Goal: Task Accomplishment & Management: Use online tool/utility

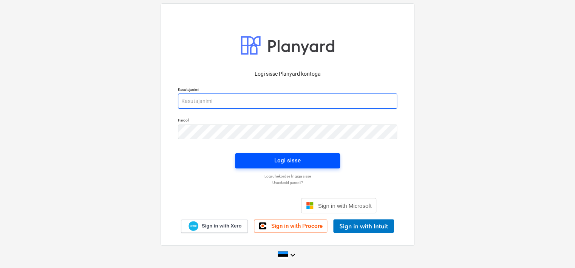
type input "[EMAIL_ADDRESS][DOMAIN_NAME]"
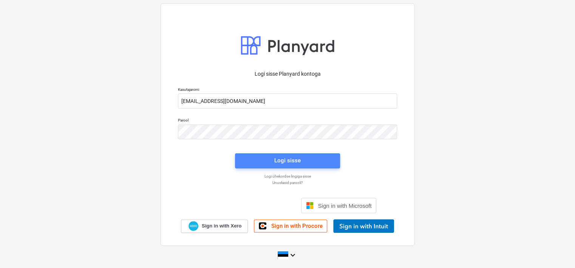
click at [267, 159] on span "Logi sisse" at bounding box center [287, 160] width 87 height 10
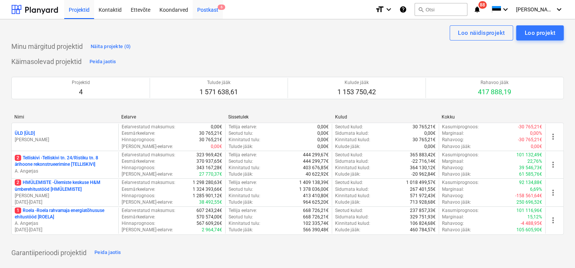
click at [209, 10] on div "Postkast 6" at bounding box center [208, 9] width 30 height 19
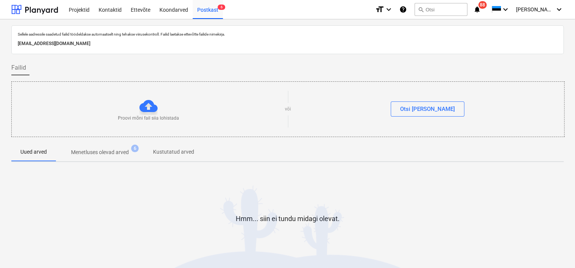
click at [103, 45] on p "[EMAIL_ADDRESS][DOMAIN_NAME]" at bounding box center [288, 44] width 540 height 8
copy p "[EMAIL_ADDRESS][DOMAIN_NAME]"
click at [169, 6] on div "Koondarved" at bounding box center [174, 9] width 38 height 19
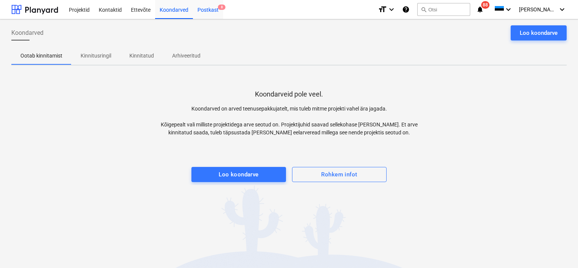
click at [213, 10] on div "Postkast 8" at bounding box center [208, 9] width 30 height 19
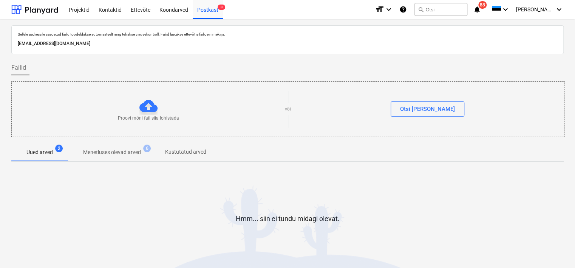
scroll to position [25, 0]
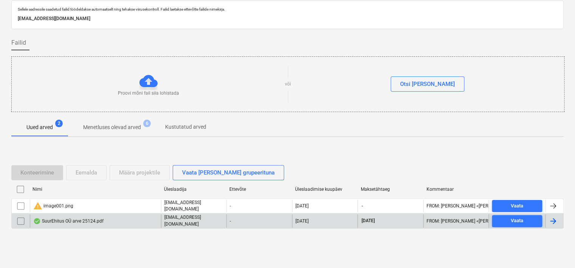
click at [116, 219] on div "SuurEhitus OÜ arve 25124.pdf" at bounding box center [95, 220] width 131 height 13
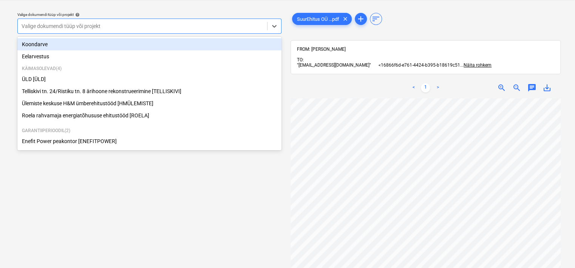
click at [177, 26] on div at bounding box center [143, 26] width 242 height 8
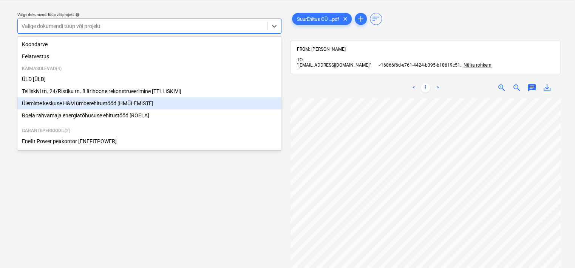
click at [113, 100] on div "Ülemiste keskuse H&M ümberehitustööd [HMÜLEMISTE]" at bounding box center [149, 103] width 264 height 12
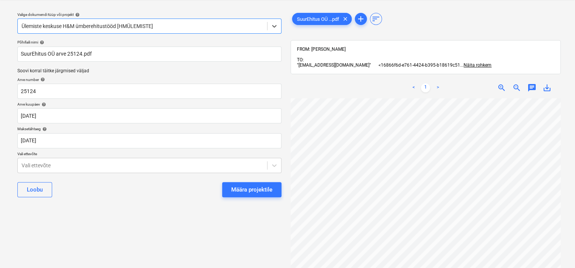
scroll to position [98, 0]
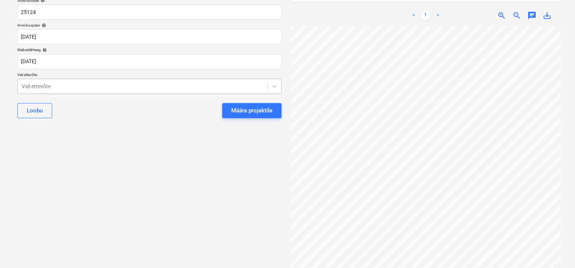
click at [106, 89] on div at bounding box center [143, 86] width 242 height 8
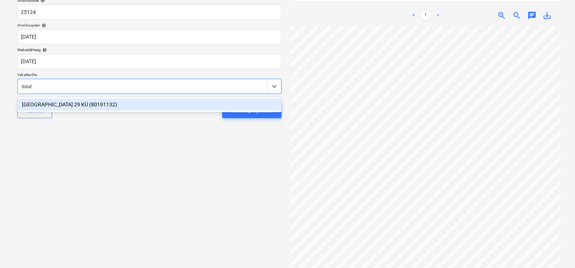
scroll to position [0, 0]
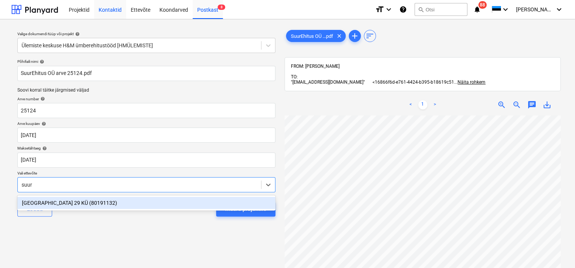
type input "suur"
click at [109, 11] on div "Kontaktid" at bounding box center [110, 9] width 32 height 19
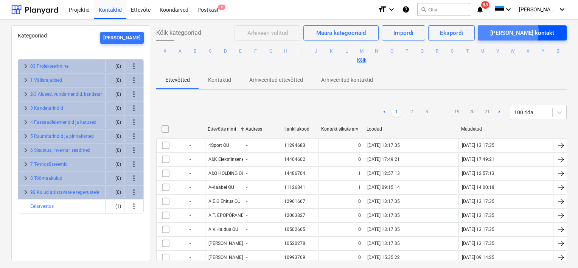
click at [532, 31] on div "[PERSON_NAME] kontakt" at bounding box center [522, 33] width 64 height 10
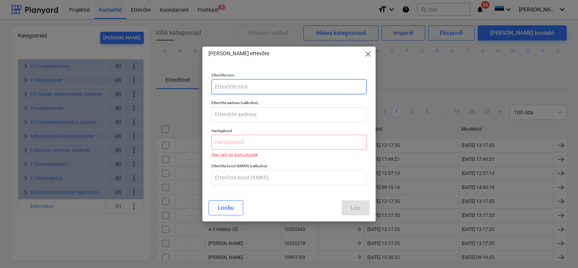
click at [279, 83] on input "text" at bounding box center [288, 86] width 155 height 15
type input "Suurehitus OÜ"
click at [245, 141] on input "text" at bounding box center [288, 142] width 155 height 15
paste input "14508707"
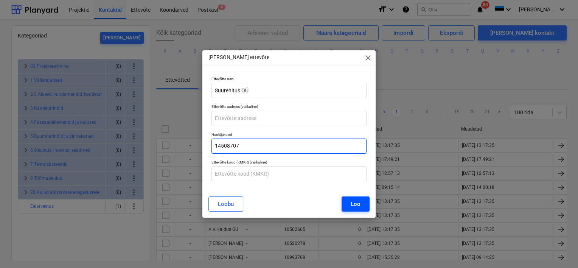
type input "14508707"
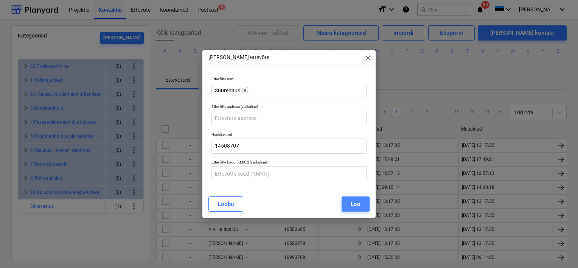
click at [360, 206] on div "Loo" at bounding box center [356, 204] width 10 height 10
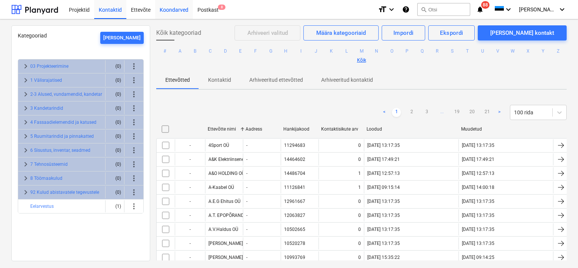
click at [175, 9] on div "Koondarved" at bounding box center [174, 9] width 38 height 19
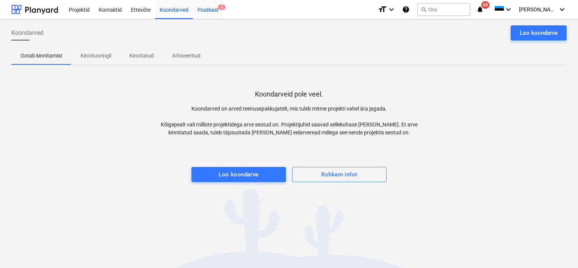
click at [202, 8] on div "Postkast 8" at bounding box center [208, 9] width 30 height 19
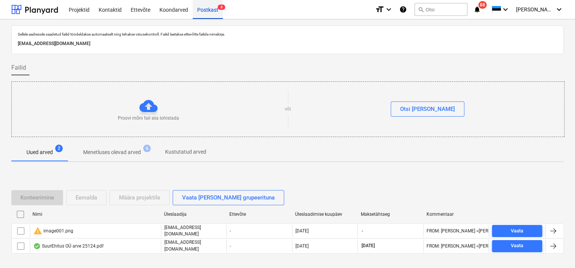
scroll to position [25, 0]
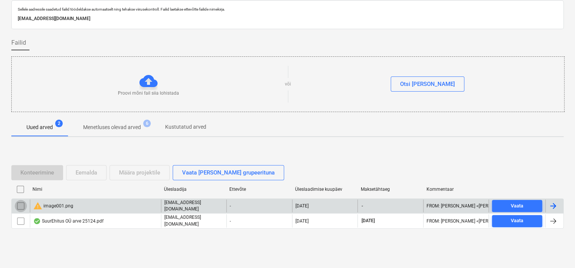
click at [15, 206] on input "checkbox" at bounding box center [21, 206] width 12 height 12
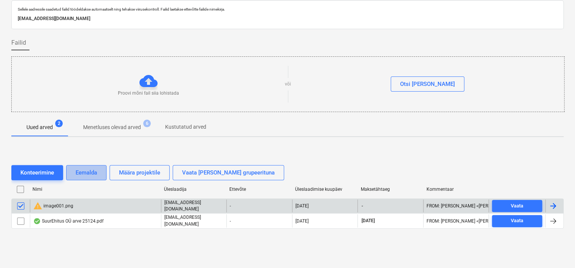
click at [89, 171] on div "Eemalda" at bounding box center [87, 173] width 22 height 10
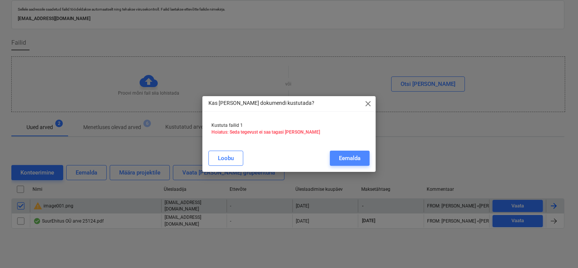
click at [355, 156] on div "Eemalda" at bounding box center [350, 158] width 22 height 10
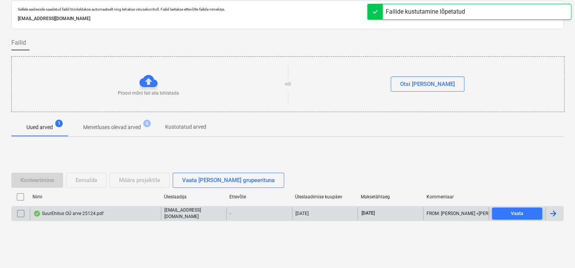
click at [104, 214] on div "SuurEhitus OÜ arve 25124.pdf" at bounding box center [95, 213] width 131 height 13
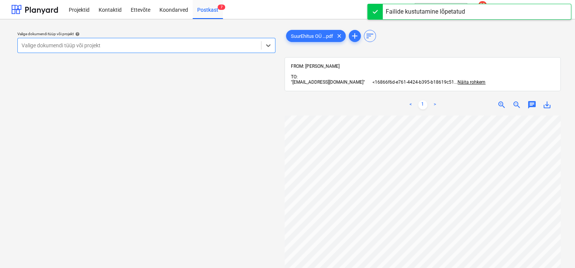
click at [174, 51] on div "Valige dokumendi tüüp või projekt" at bounding box center [146, 45] width 258 height 15
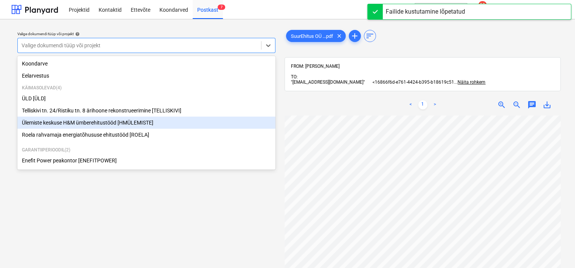
click at [126, 122] on div "Ülemiste keskuse H&M ümberehitustööd [HMÜLEMISTE]" at bounding box center [146, 122] width 258 height 12
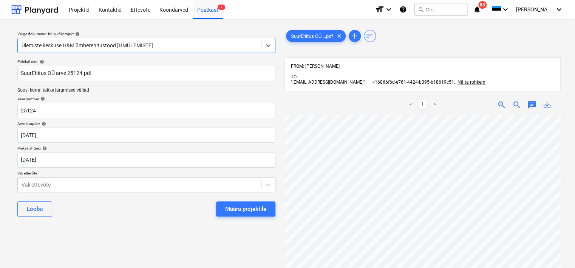
scroll to position [0, 56]
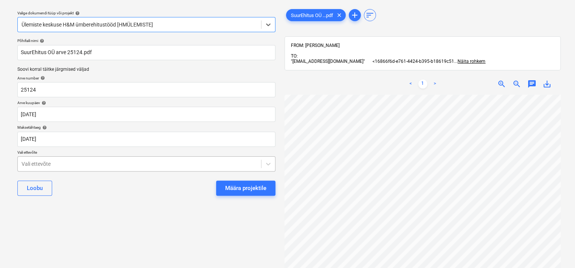
click at [170, 188] on body "Projektid Kontaktid Ettevõte Koondarved Postkast 7 format_size keyboard_arrow_d…" at bounding box center [287, 113] width 575 height 268
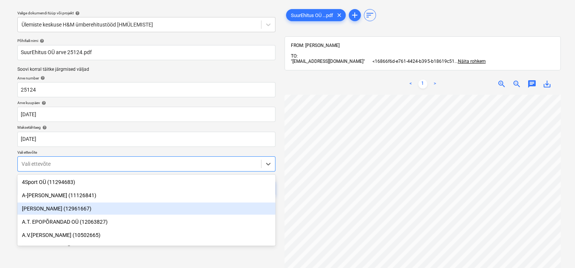
scroll to position [45, 0]
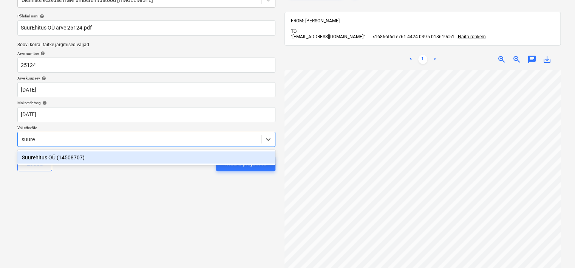
type input "suureh"
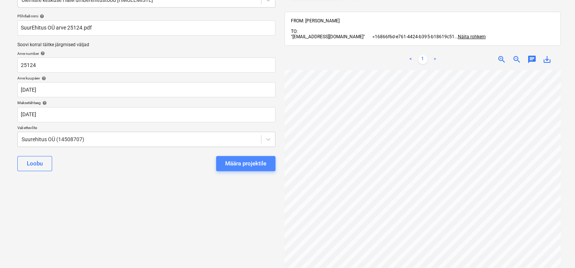
click at [253, 162] on div "Määra projektile" at bounding box center [245, 163] width 41 height 10
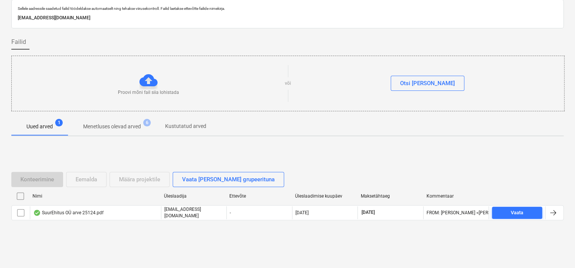
scroll to position [25, 0]
